Goal: Information Seeking & Learning: Learn about a topic

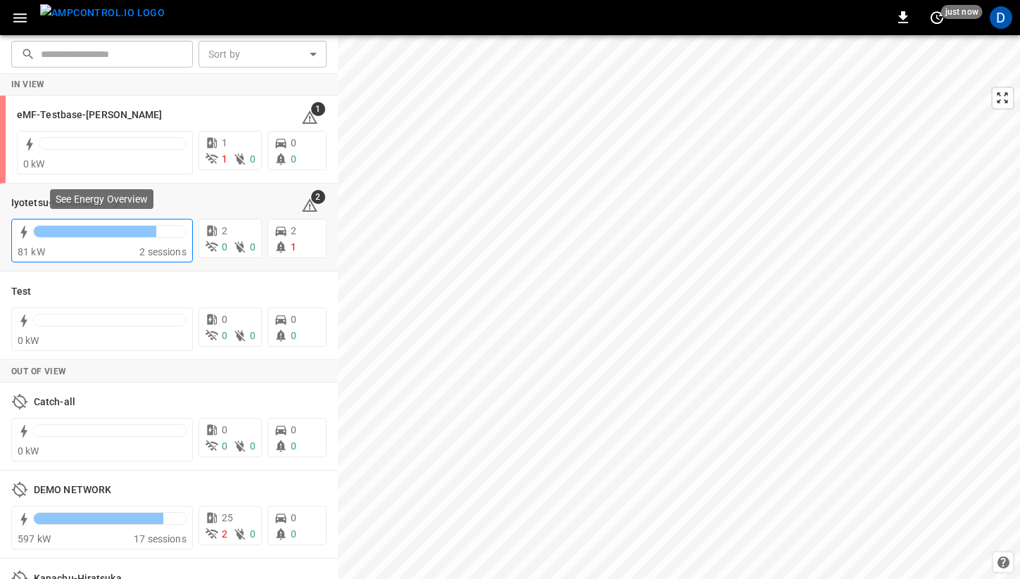
click at [125, 230] on div at bounding box center [95, 231] width 122 height 11
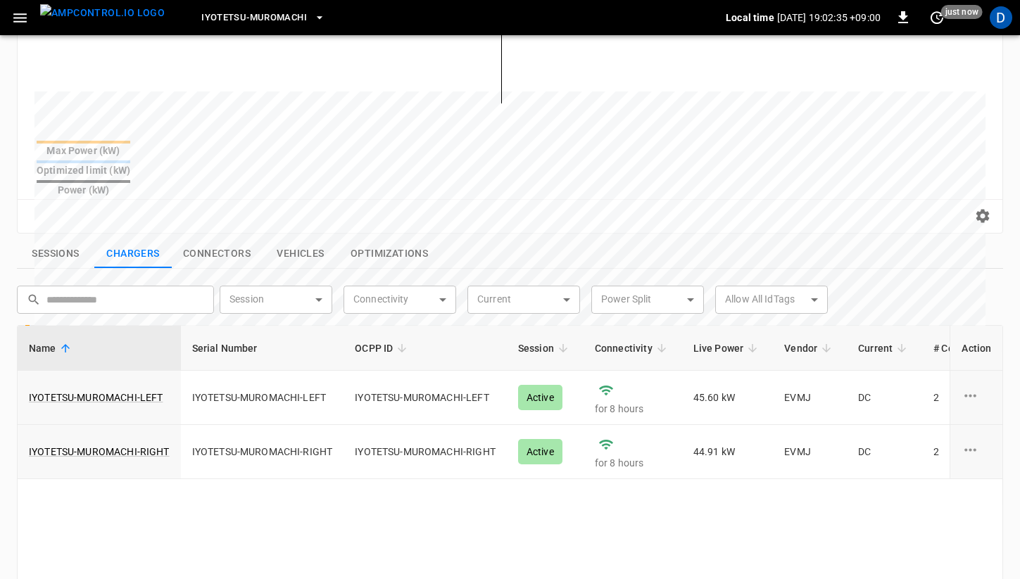
scroll to position [348, 0]
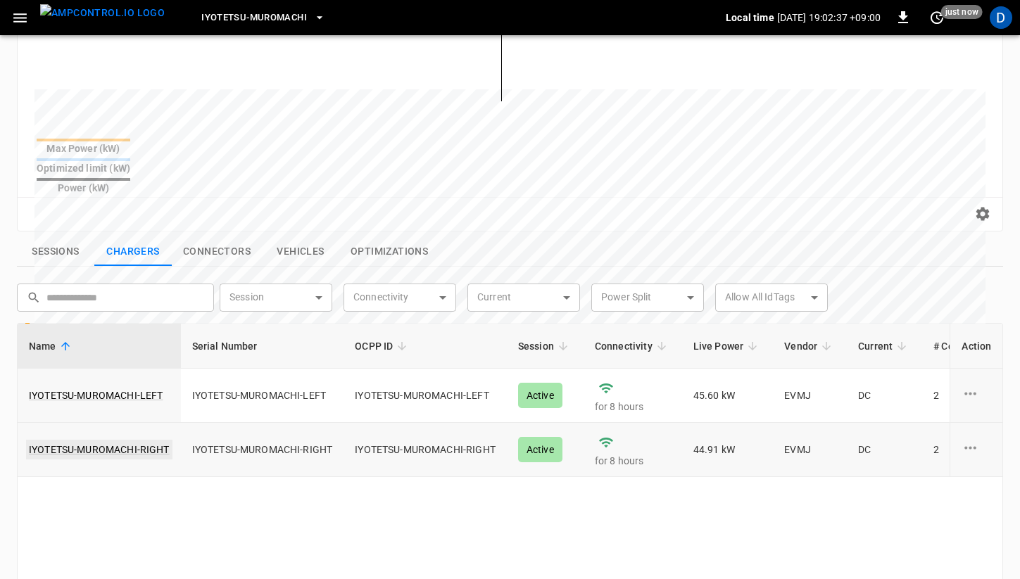
click at [143, 440] on link "IYOTETSU-MUROMACHI-RIGHT" at bounding box center [99, 450] width 146 height 20
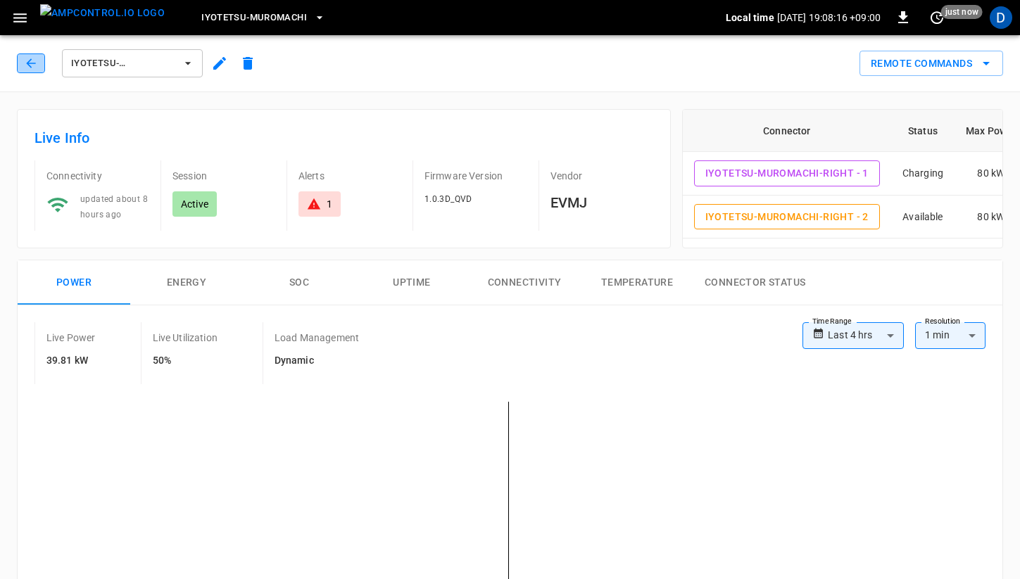
click at [26, 58] on icon "button" at bounding box center [31, 63] width 14 height 14
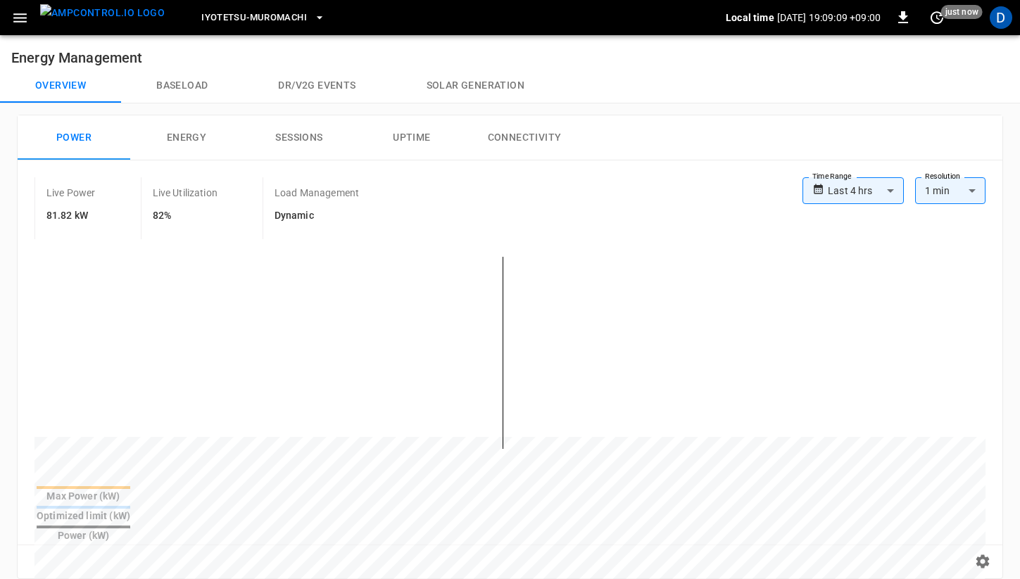
click at [419, 125] on button "Uptime" at bounding box center [411, 137] width 113 height 45
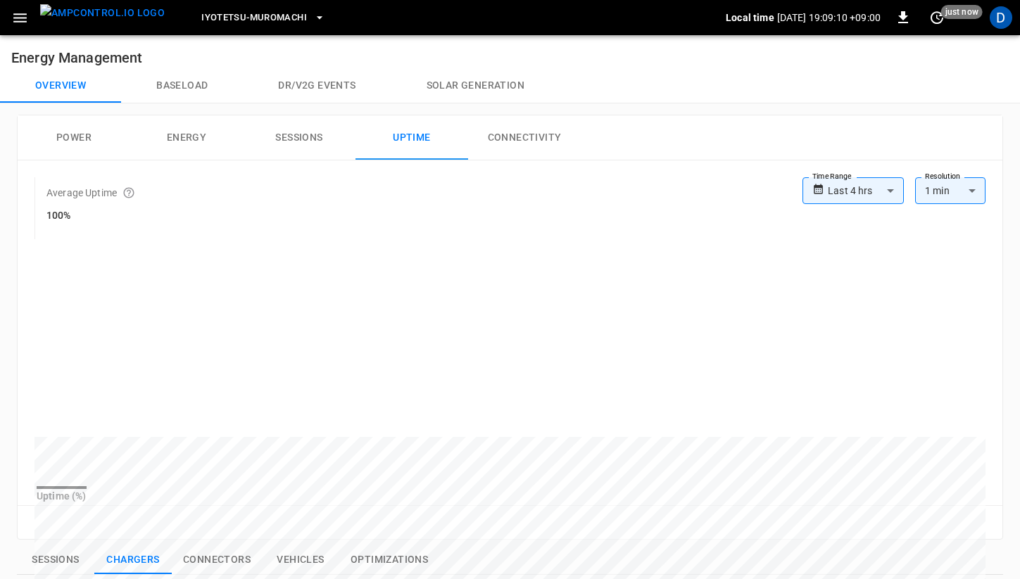
click at [72, 135] on button "Power" at bounding box center [74, 137] width 113 height 45
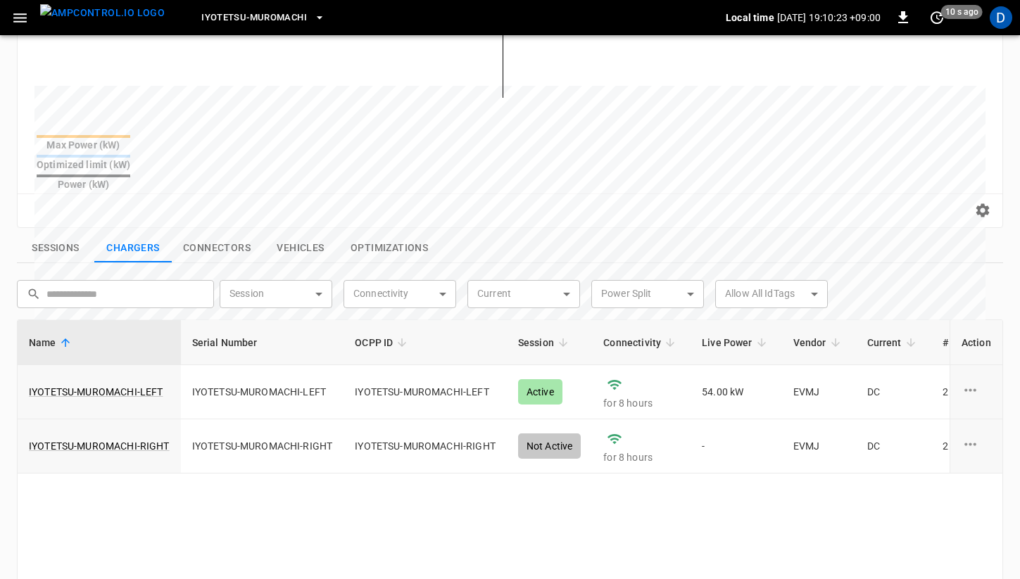
scroll to position [353, 0]
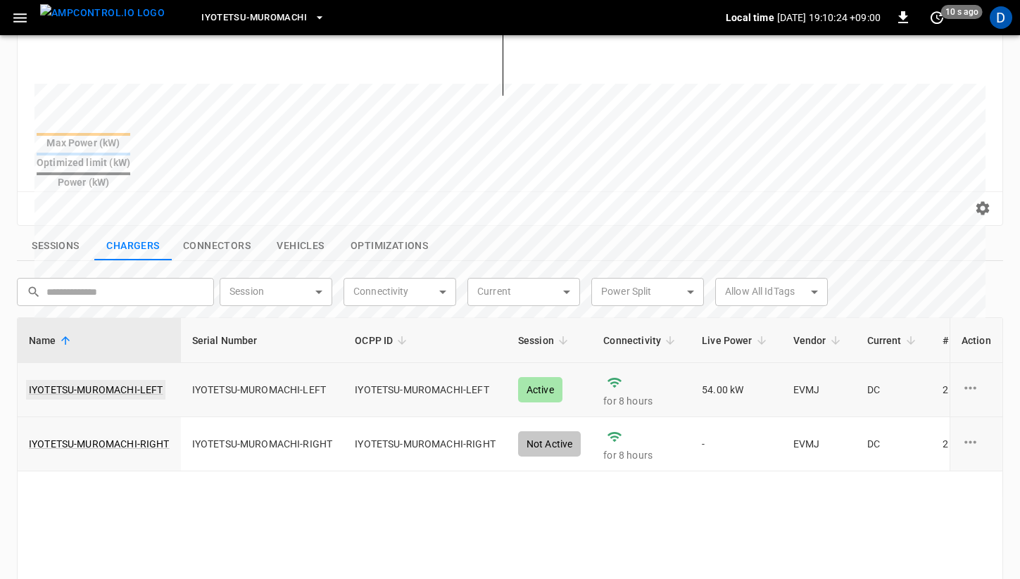
click at [148, 380] on link "IYOTETSU-MUROMACHI-LEFT" at bounding box center [95, 390] width 139 height 20
